Goal: Transaction & Acquisition: Purchase product/service

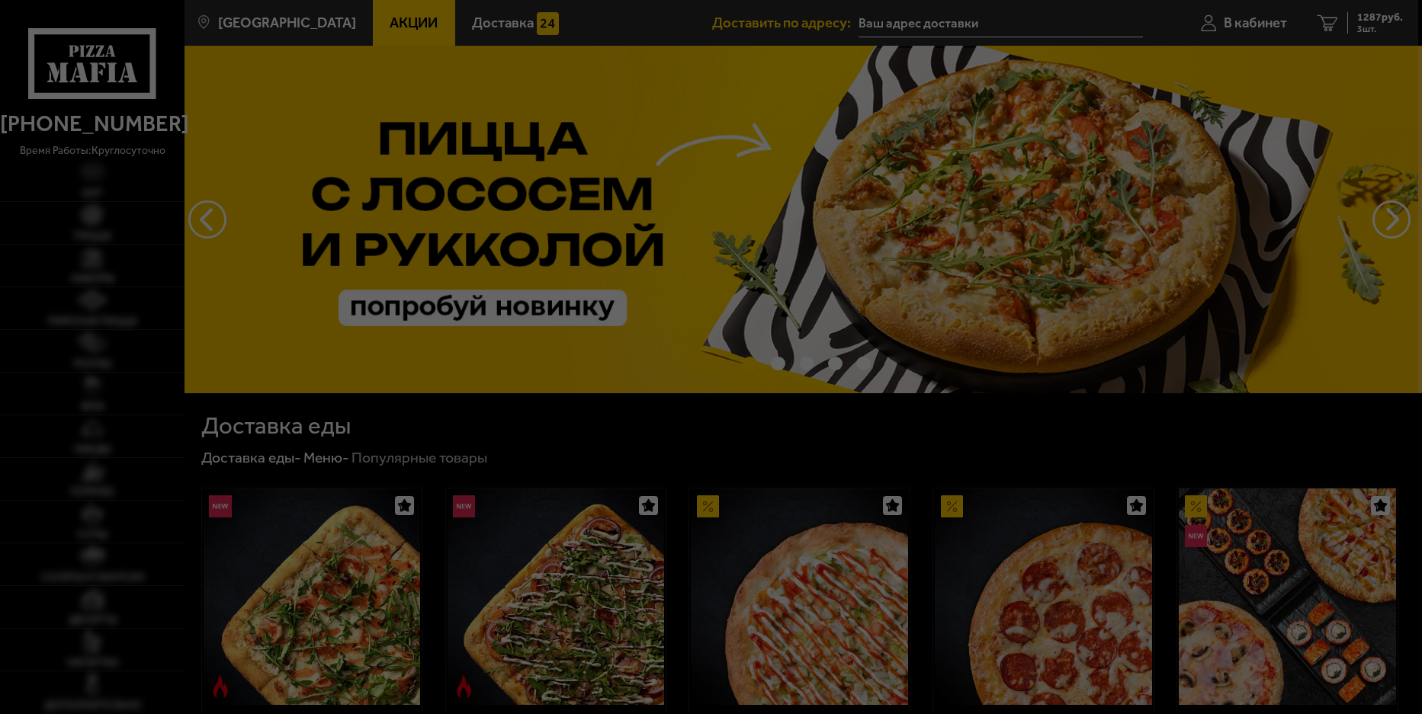
type input "[STREET_ADDRESS]"
click at [84, 223] on div at bounding box center [711, 357] width 1422 height 714
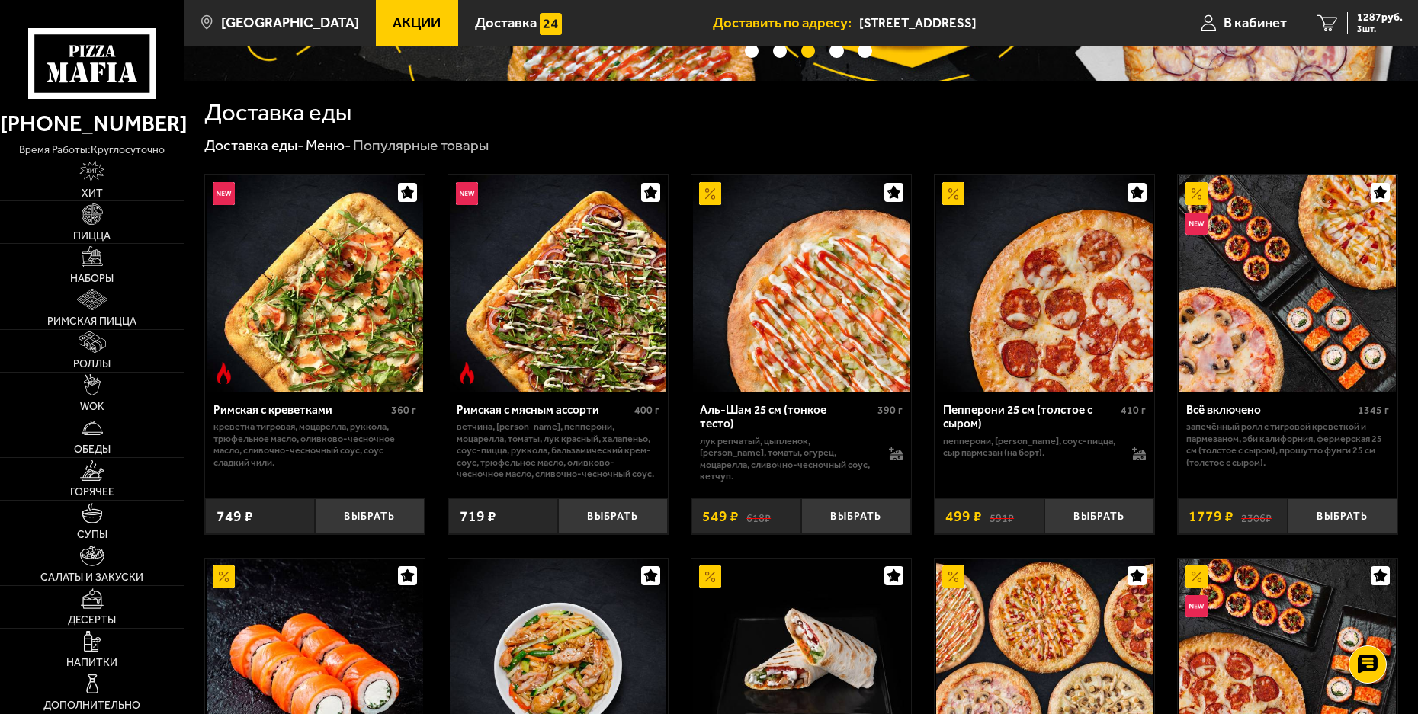
scroll to position [152, 0]
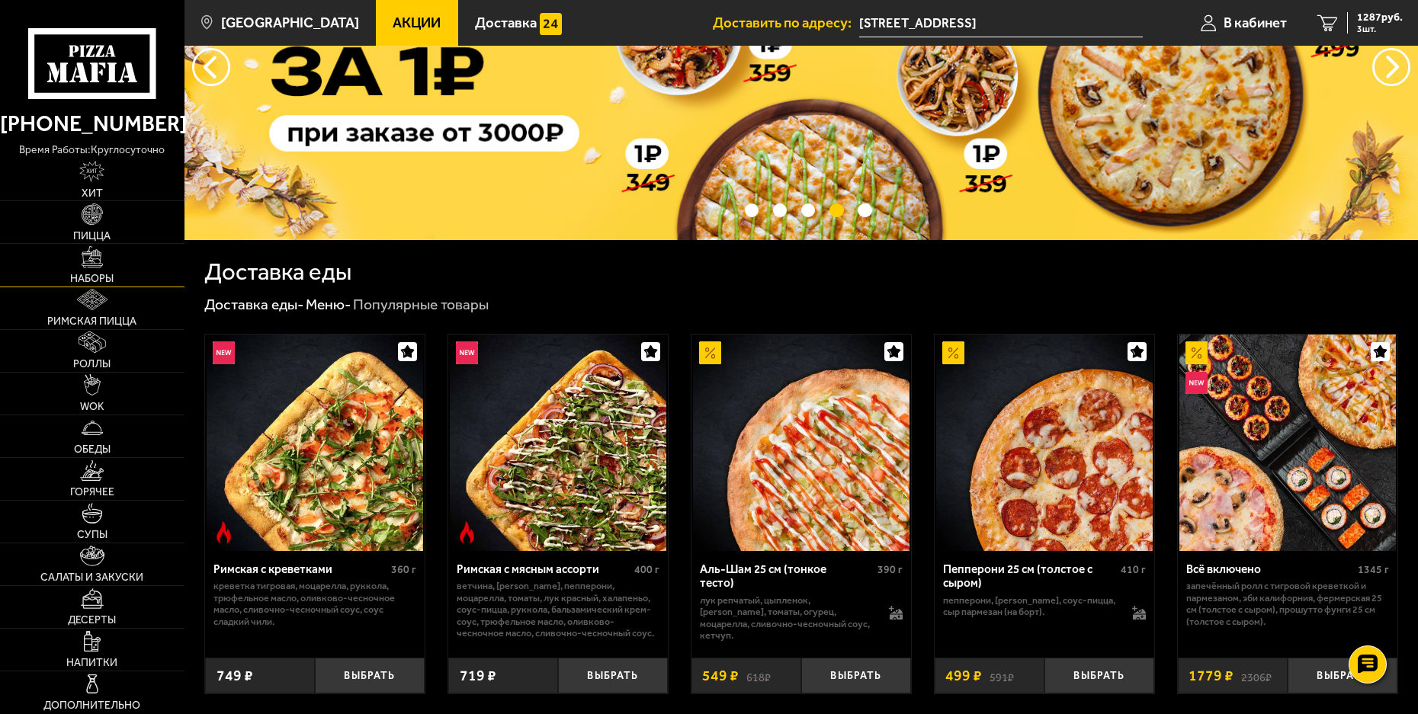
click at [110, 268] on link "Наборы" at bounding box center [92, 265] width 184 height 42
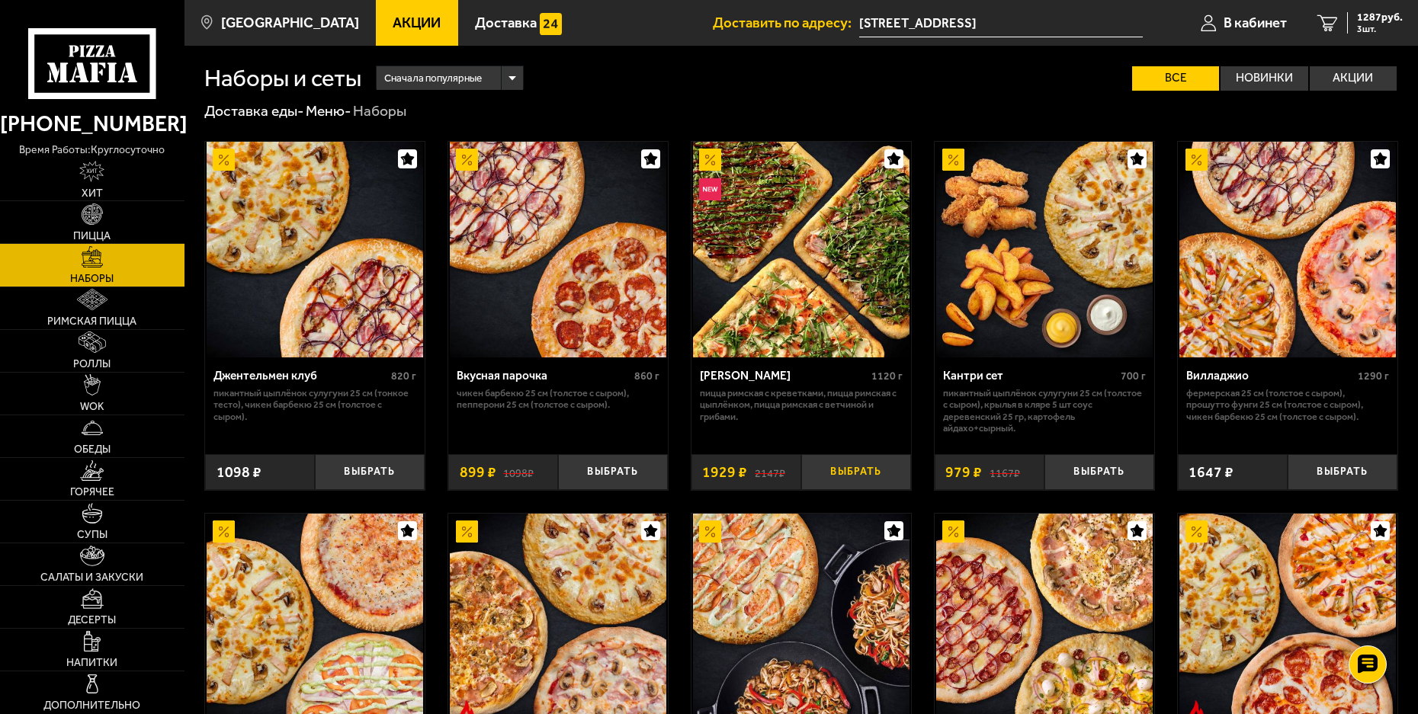
click at [846, 471] on button "Выбрать" at bounding box center [856, 472] width 110 height 36
click at [1372, 22] on span "3206 руб." at bounding box center [1380, 17] width 46 height 11
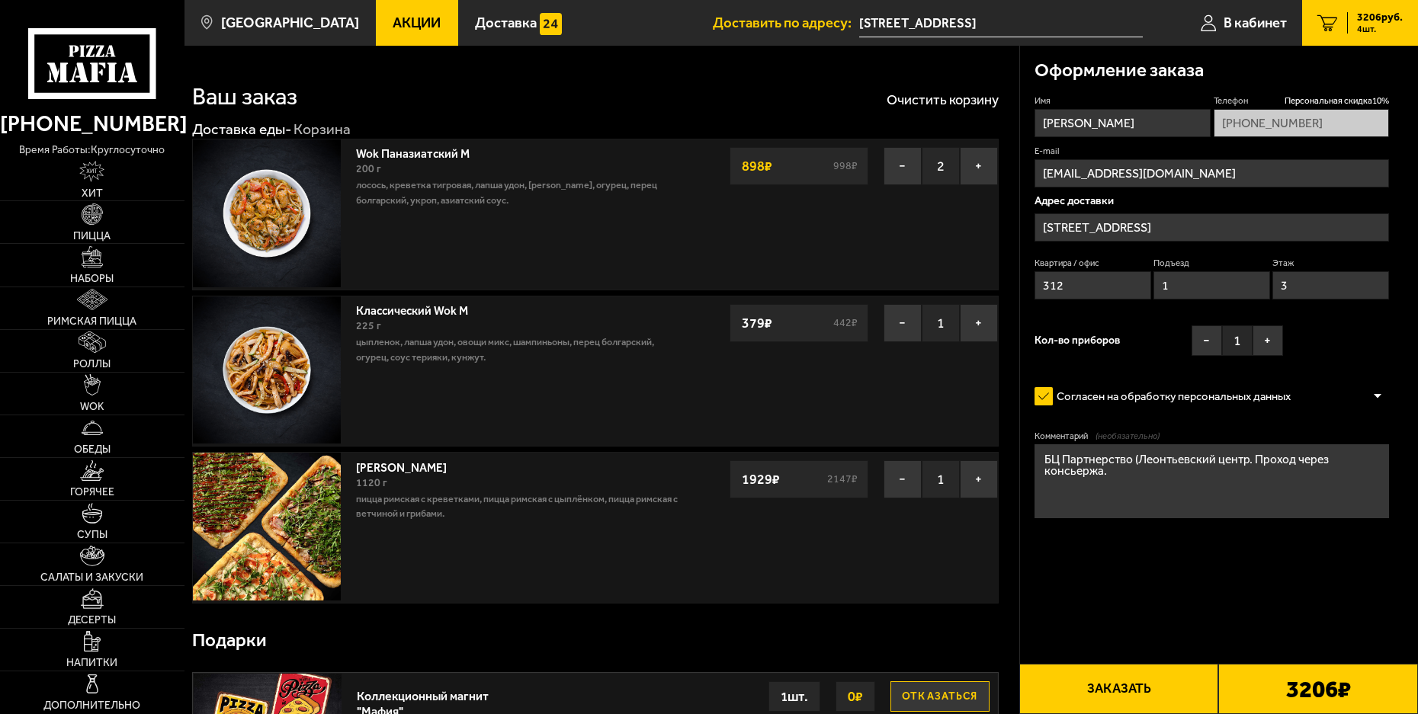
type input "7-я Красноармейская улица, 25"
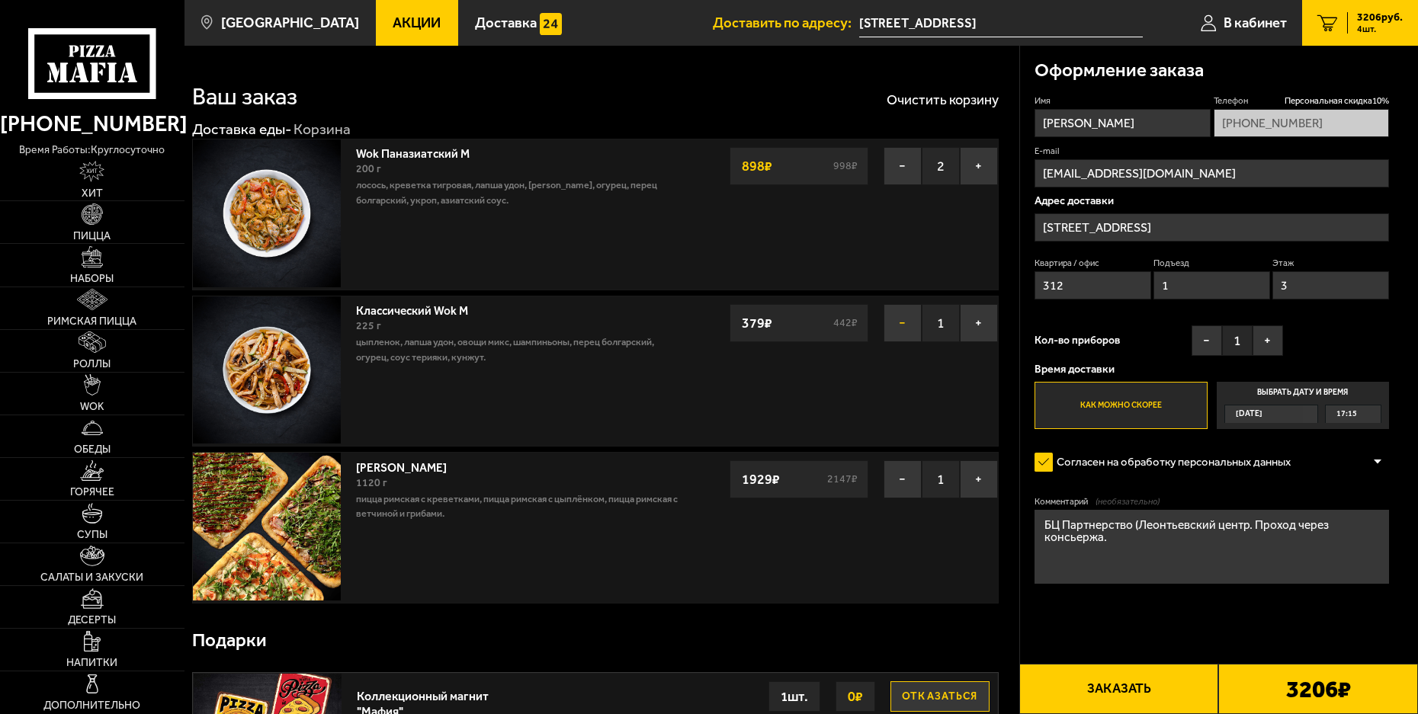
click at [900, 329] on button "−" at bounding box center [903, 323] width 38 height 38
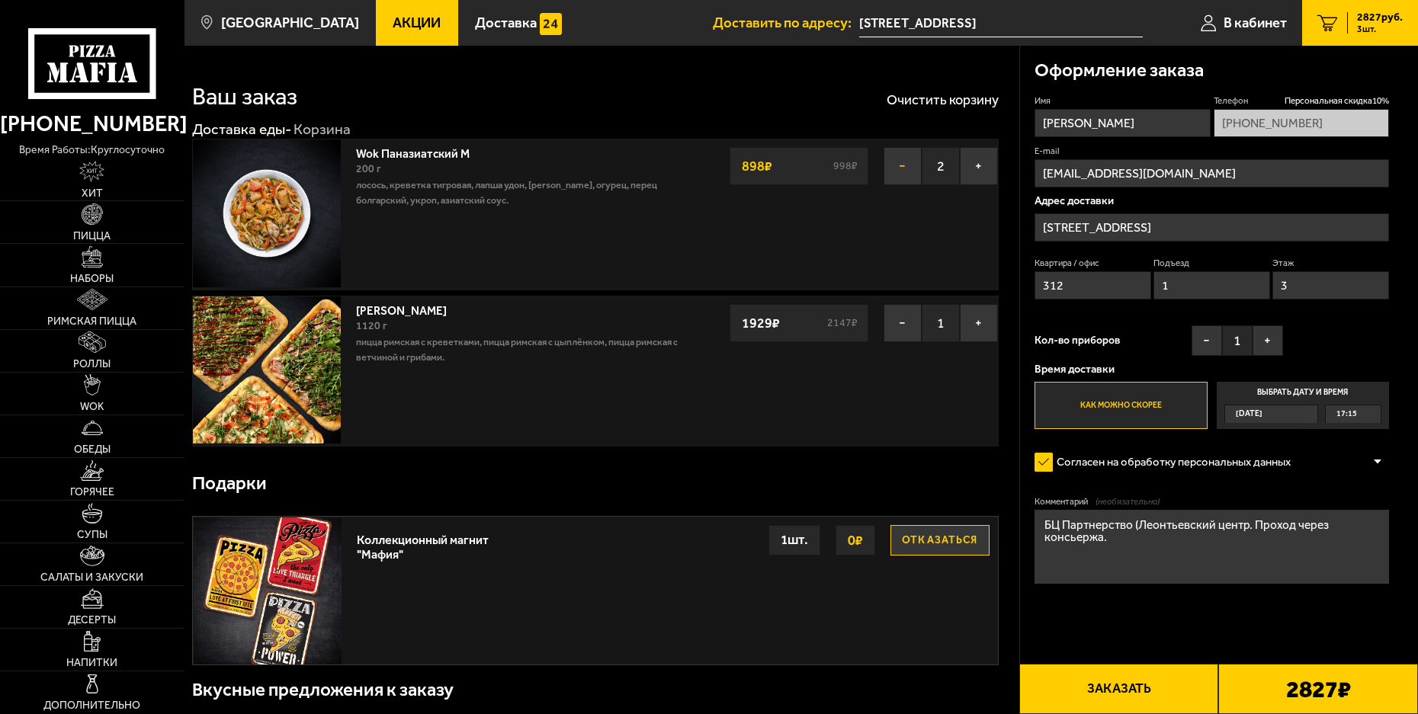
click at [899, 174] on button "−" at bounding box center [903, 166] width 38 height 38
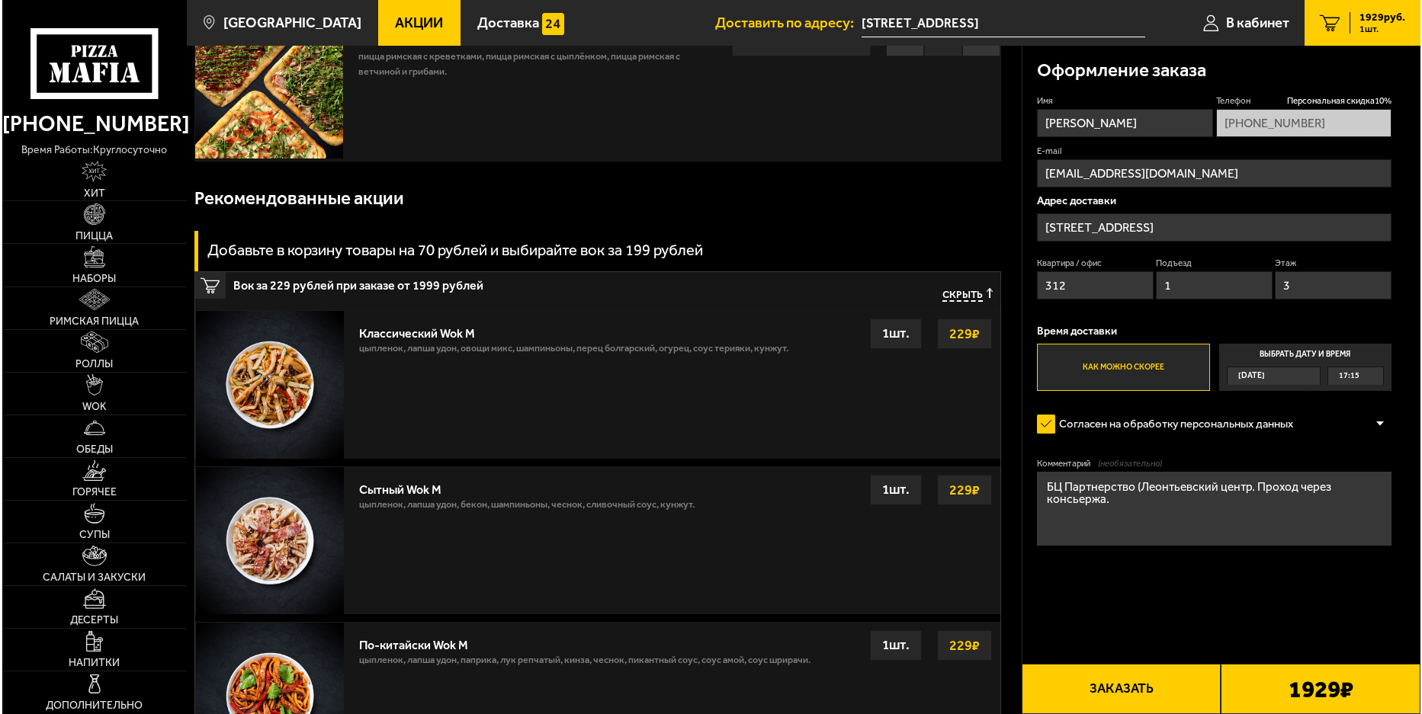
scroll to position [152, 0]
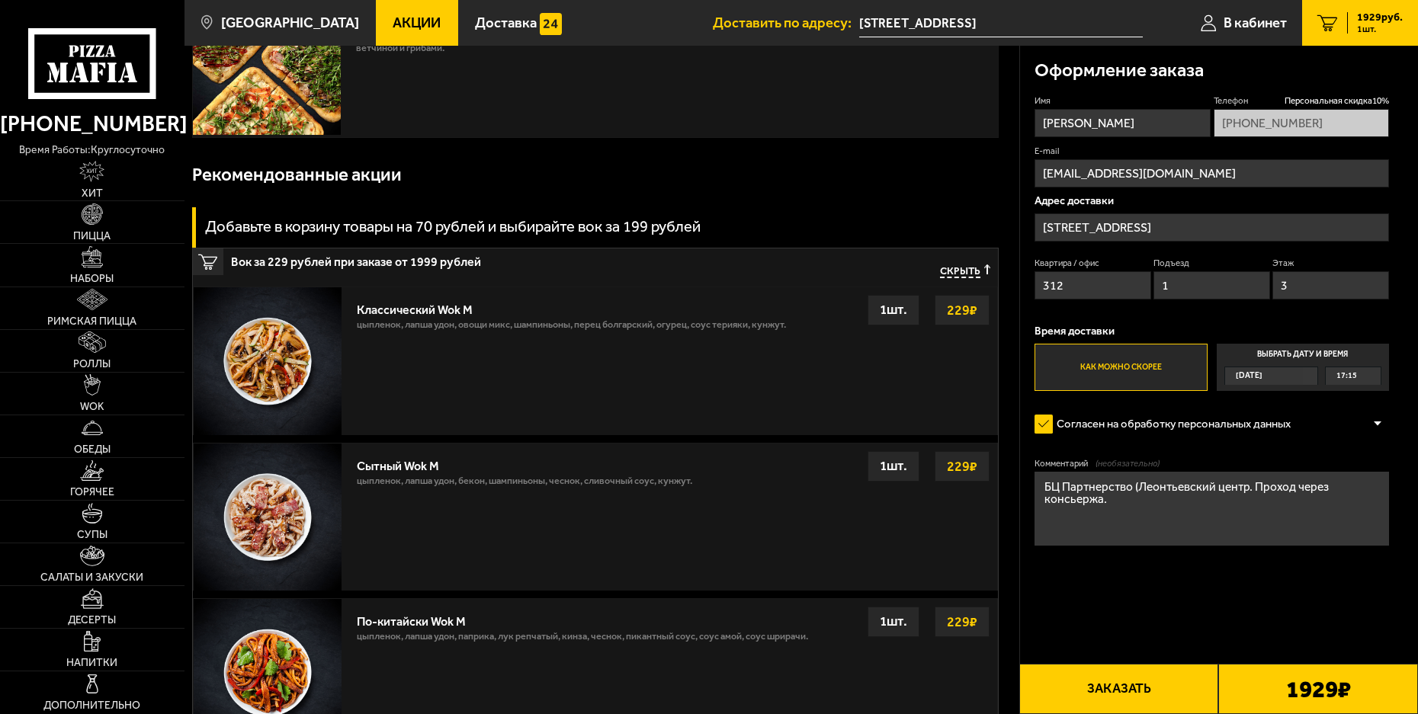
click at [1115, 679] on button "Заказать" at bounding box center [1119, 689] width 200 height 50
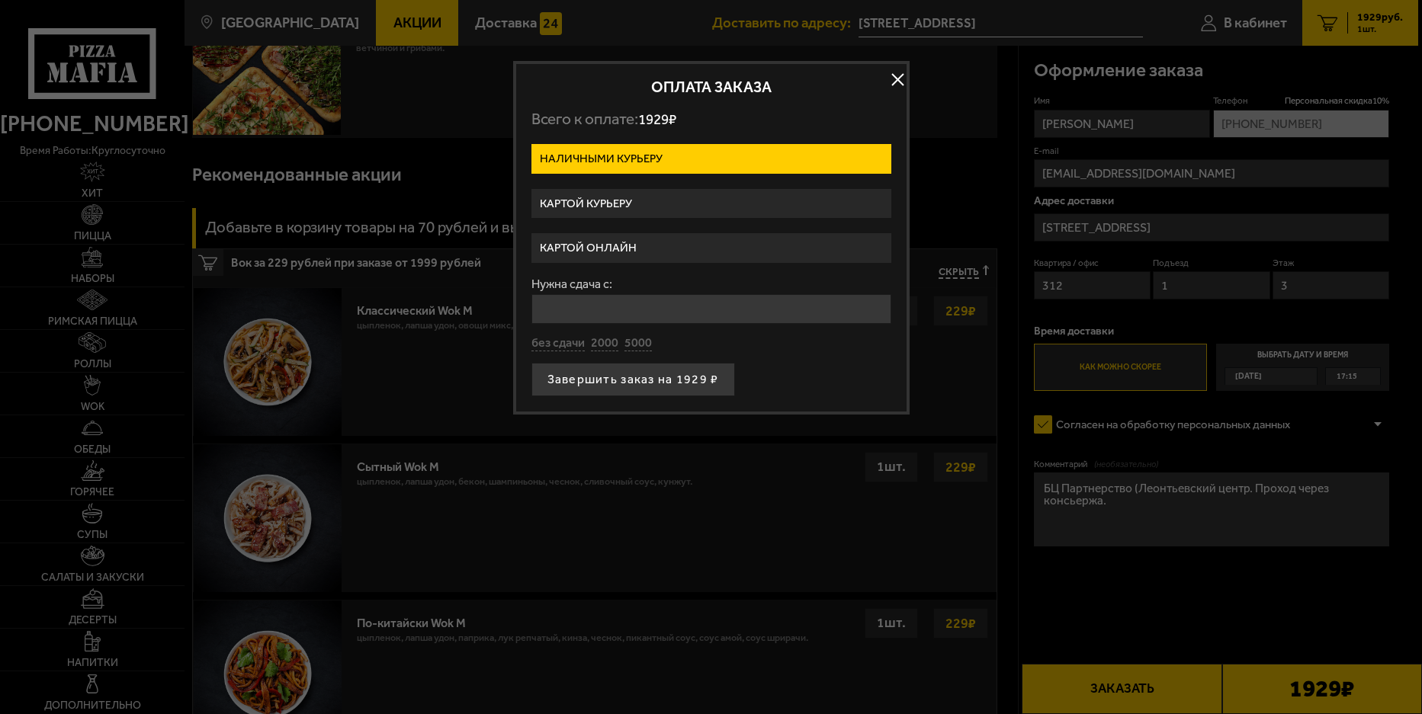
click at [592, 200] on label "Картой курьеру" at bounding box center [711, 204] width 360 height 30
click at [0, 0] on input "Картой курьеру" at bounding box center [0, 0] width 0 height 0
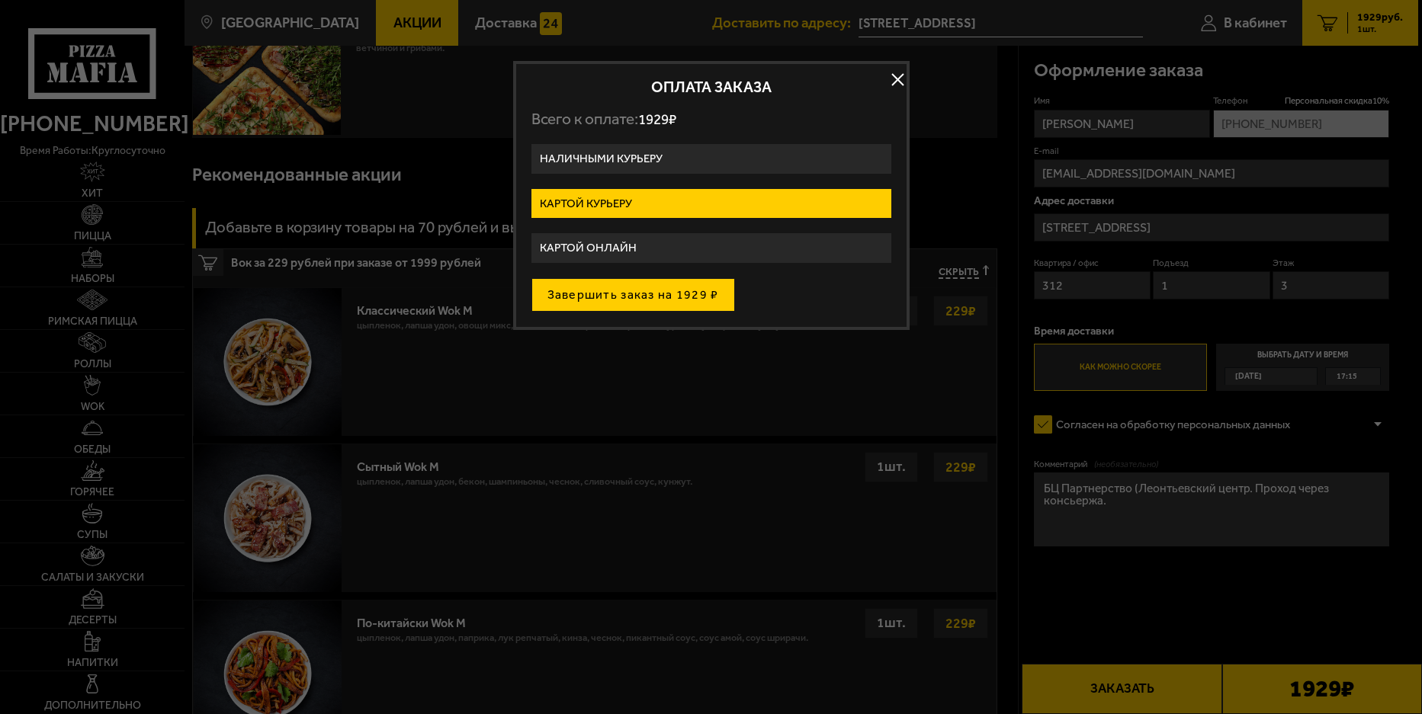
click at [700, 299] on button "Завершить заказ на 1929 ₽" at bounding box center [633, 295] width 204 height 34
